Goal: Task Accomplishment & Management: Manage account settings

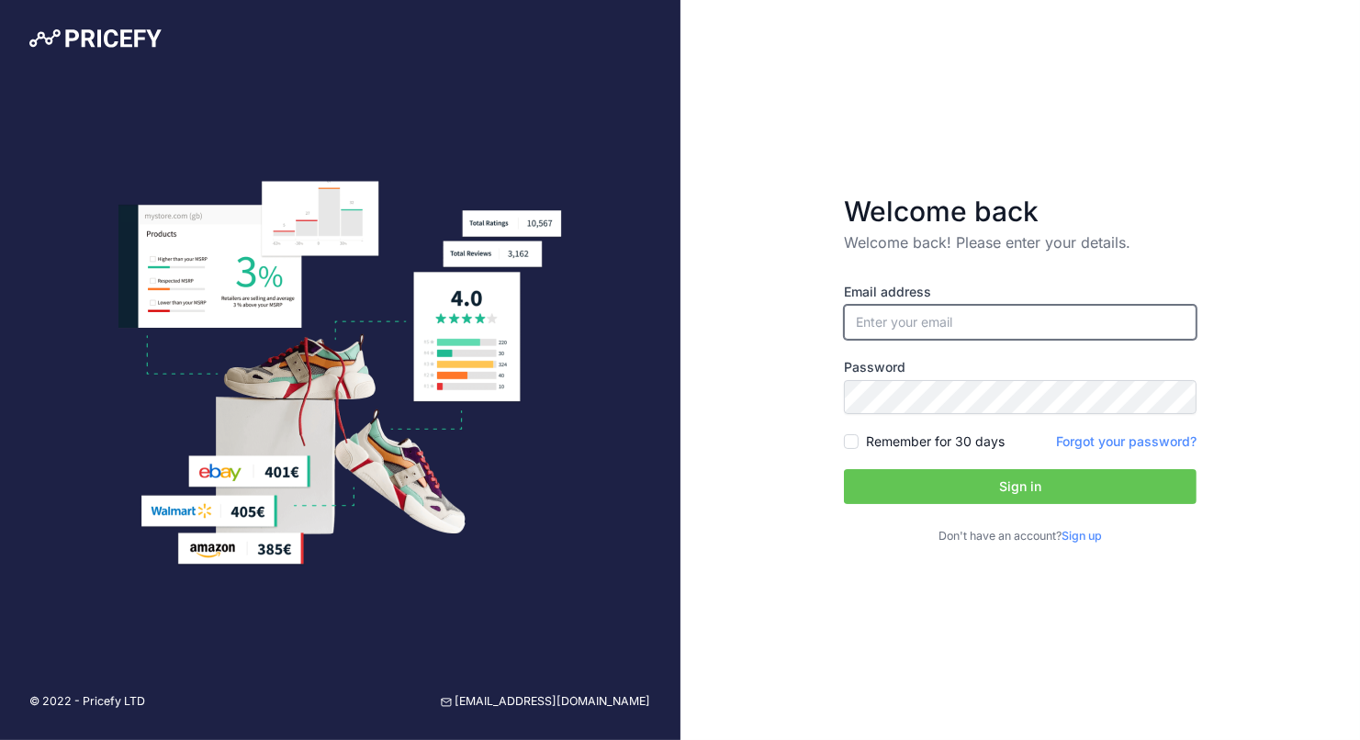
click at [901, 323] on input "email" at bounding box center [1020, 322] width 353 height 35
type input "[EMAIL_ADDRESS][DOMAIN_NAME]"
click at [1002, 490] on button "Sign in" at bounding box center [1020, 486] width 353 height 35
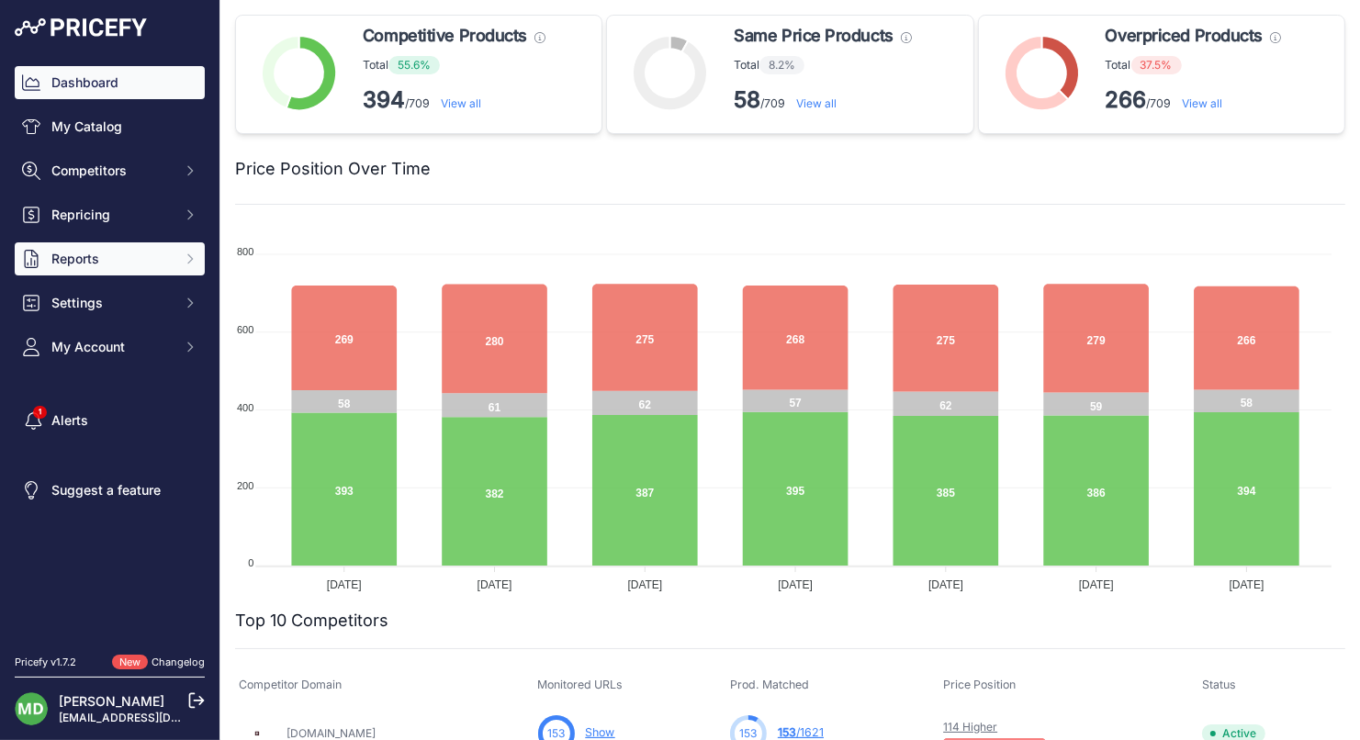
click at [189, 259] on icon "Sidebar" at bounding box center [190, 259] width 15 height 15
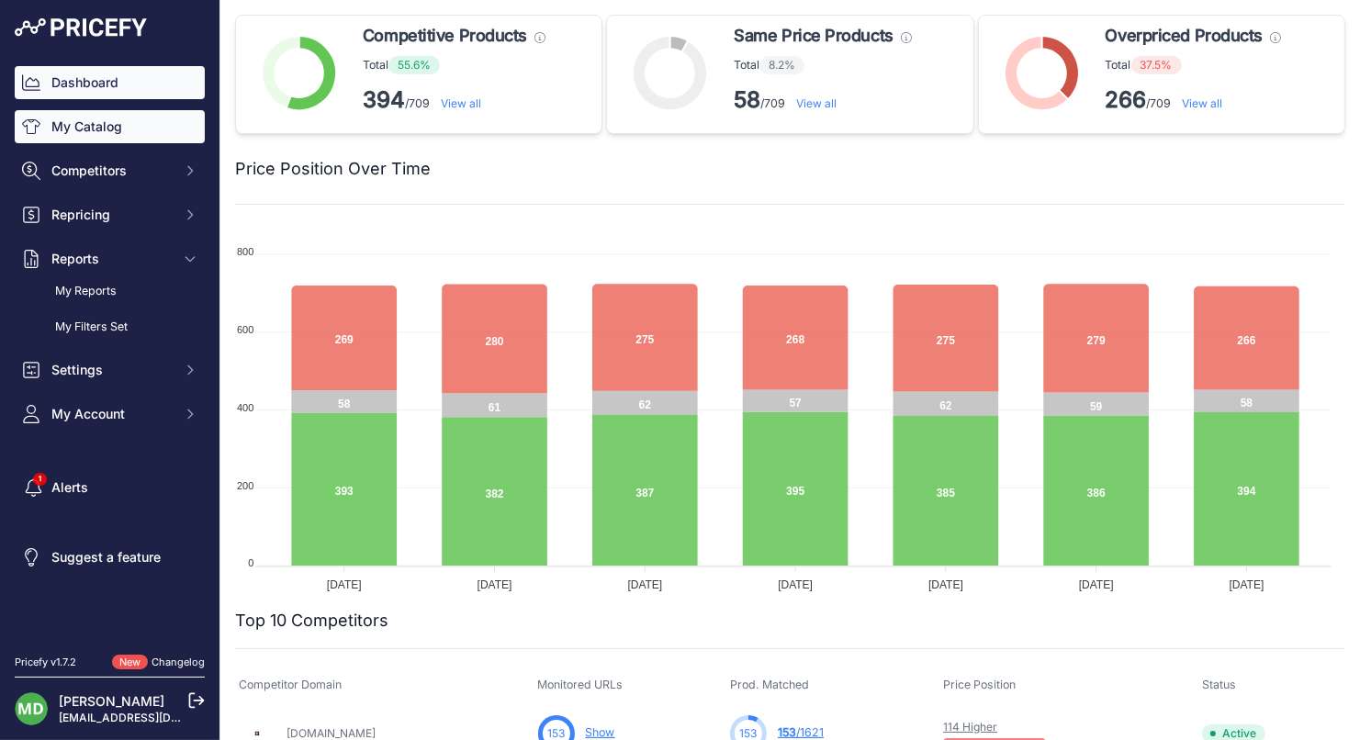
click at [119, 127] on link "My Catalog" at bounding box center [110, 126] width 190 height 33
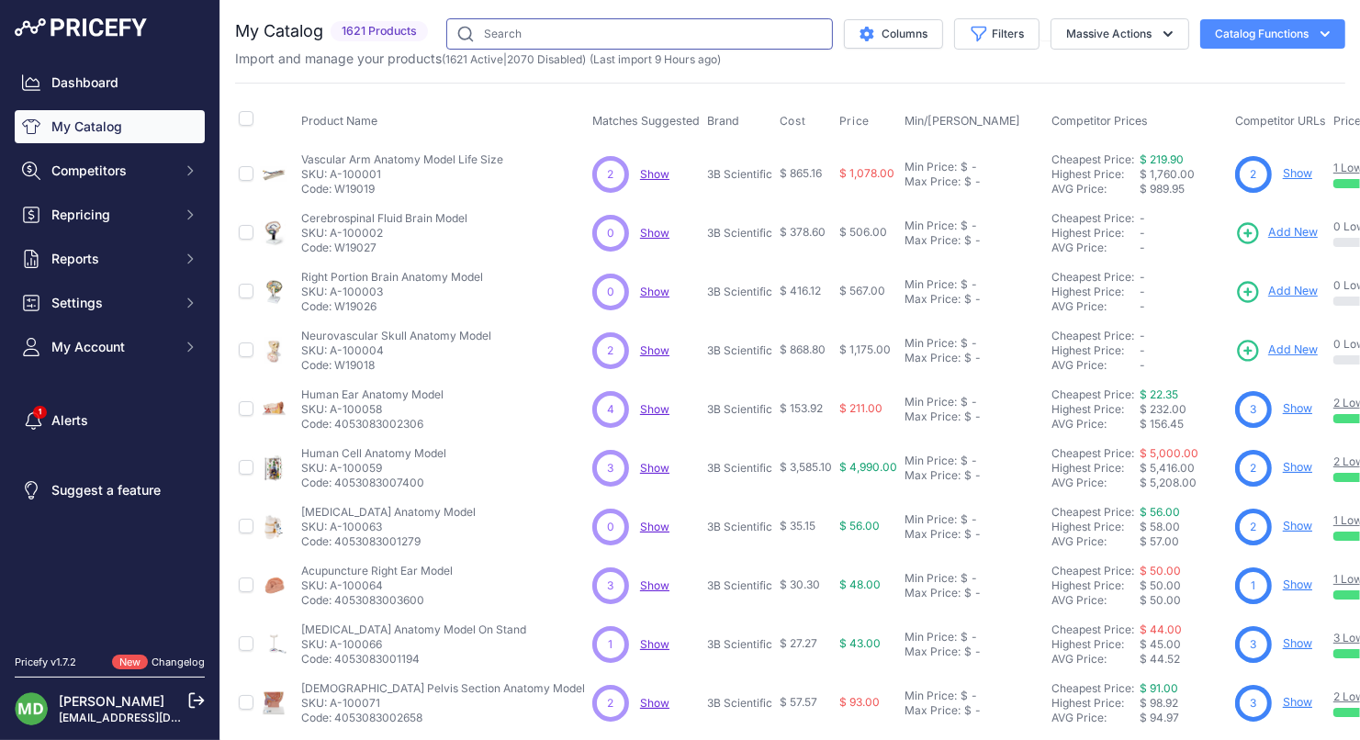
click at [558, 39] on input "text" at bounding box center [639, 33] width 387 height 31
type input "a-110230"
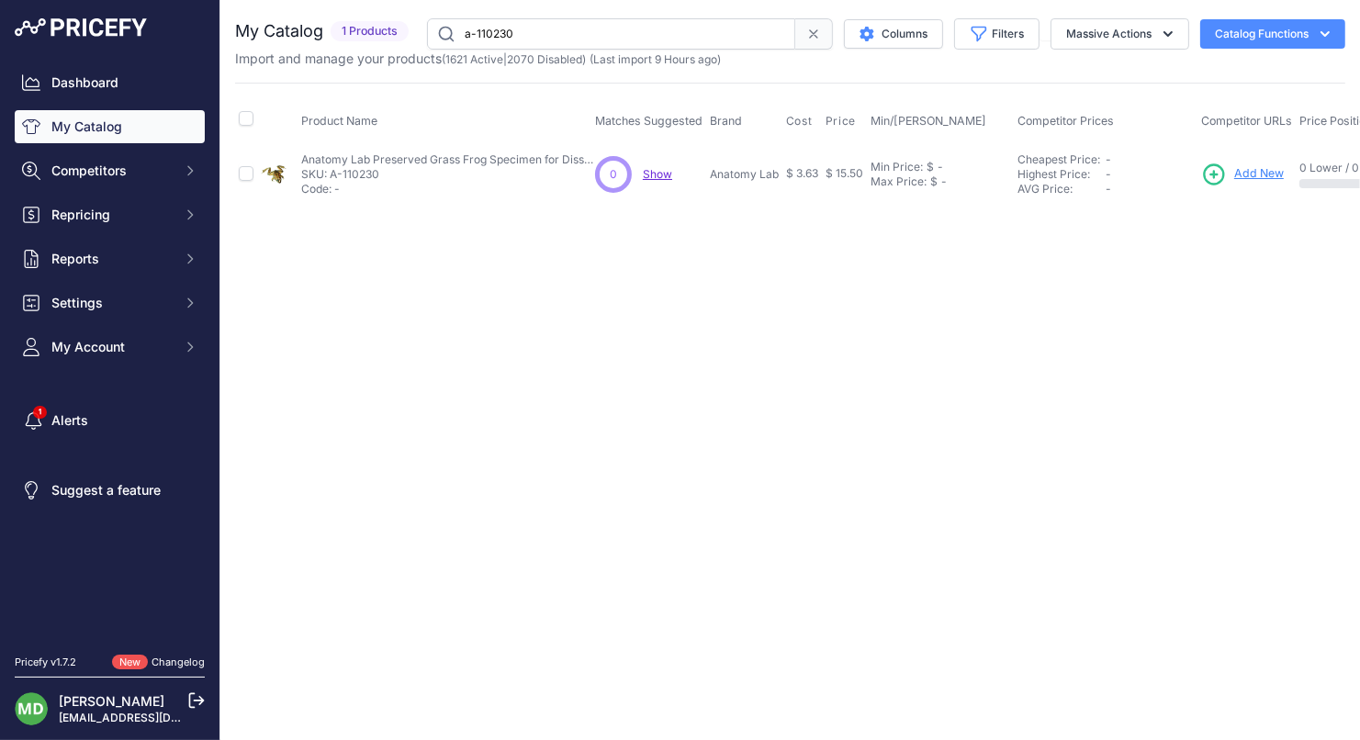
scroll to position [0, 320]
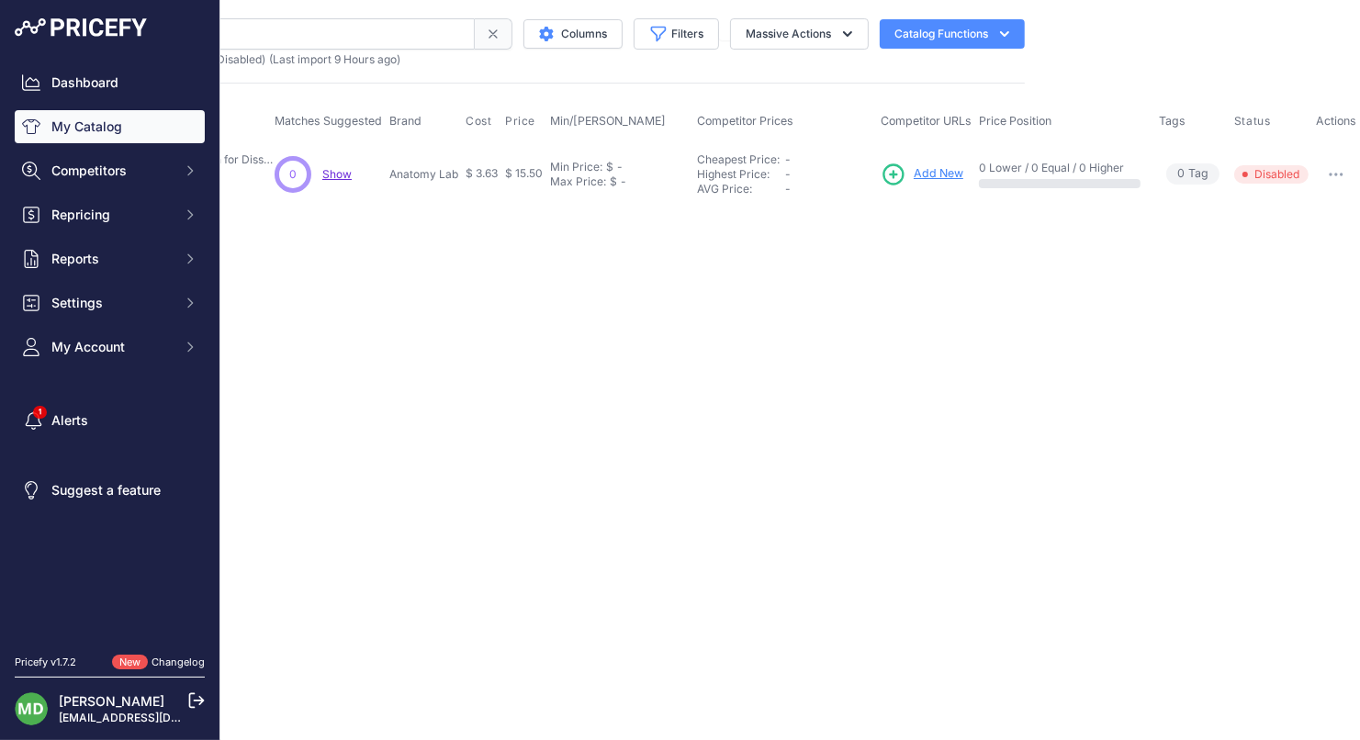
click at [1270, 170] on span "Disabled" at bounding box center [1271, 174] width 74 height 18
click at [1332, 169] on button "button" at bounding box center [1336, 175] width 37 height 26
click at [1287, 209] on button "Enable" at bounding box center [1298, 212] width 118 height 29
click at [1341, 174] on icon "button" at bounding box center [1336, 175] width 15 height 4
click at [1272, 210] on button "Enable" at bounding box center [1298, 212] width 118 height 29
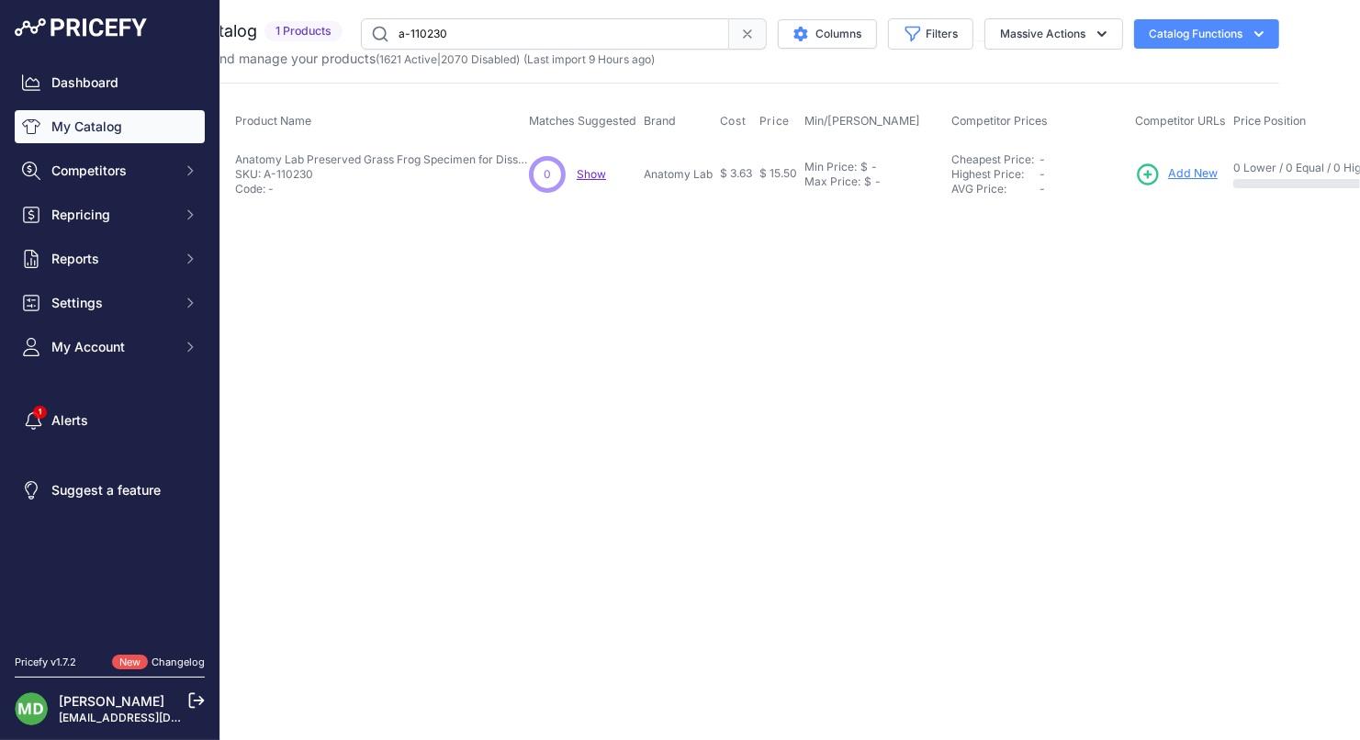
scroll to position [0, 0]
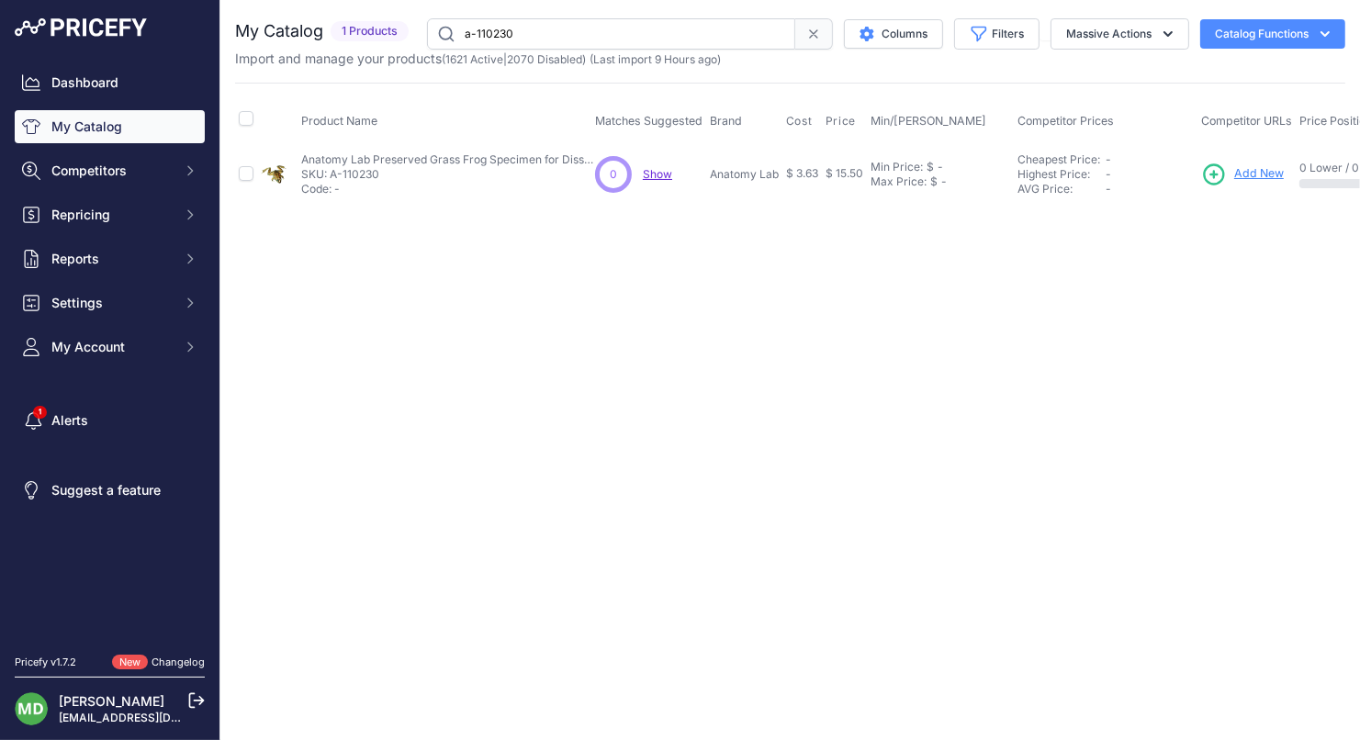
click at [662, 170] on span "Show" at bounding box center [657, 174] width 29 height 14
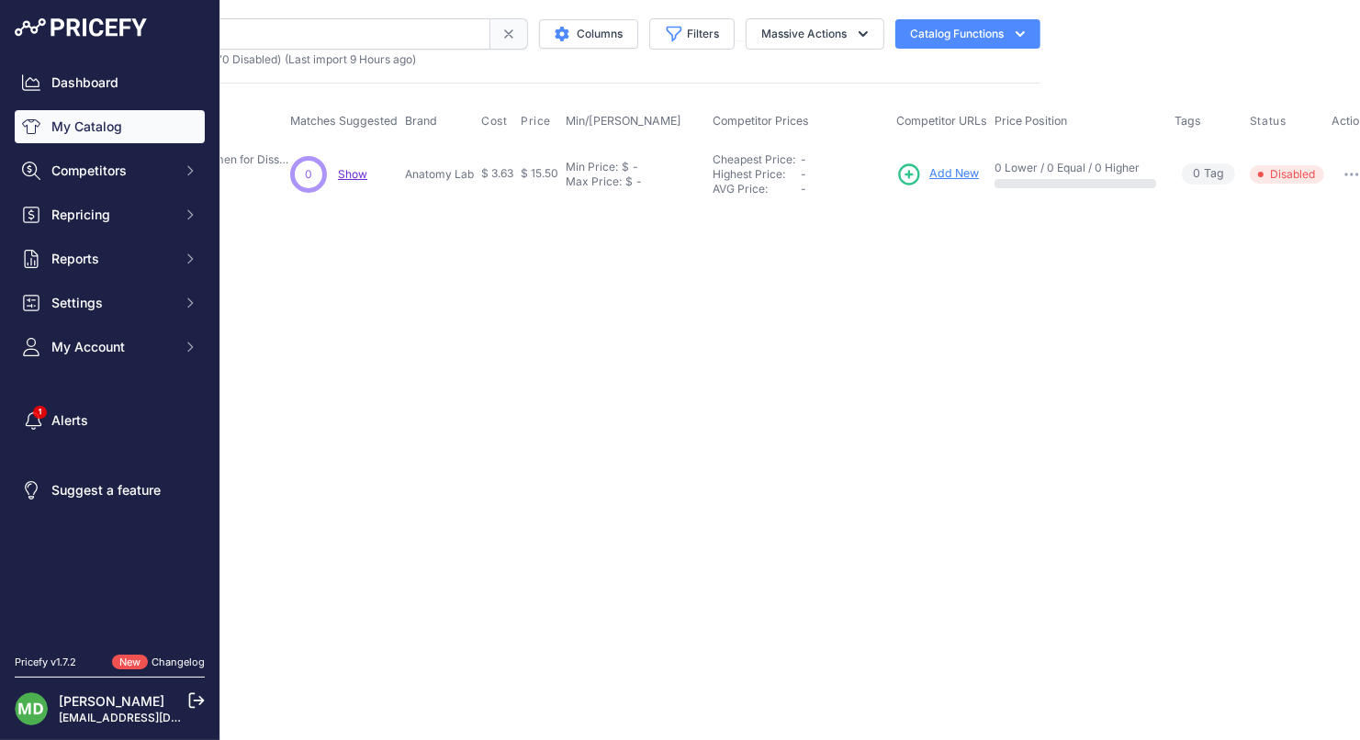
scroll to position [0, 320]
